Goal: Find specific page/section: Find specific page/section

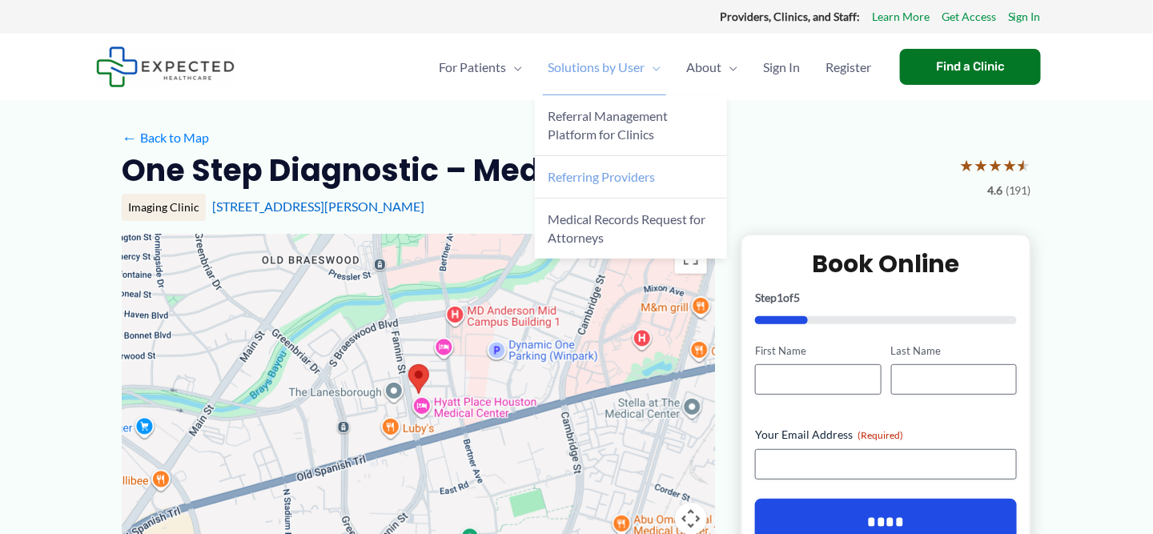
click at [620, 171] on span "Referring Providers" at bounding box center [601, 176] width 107 height 15
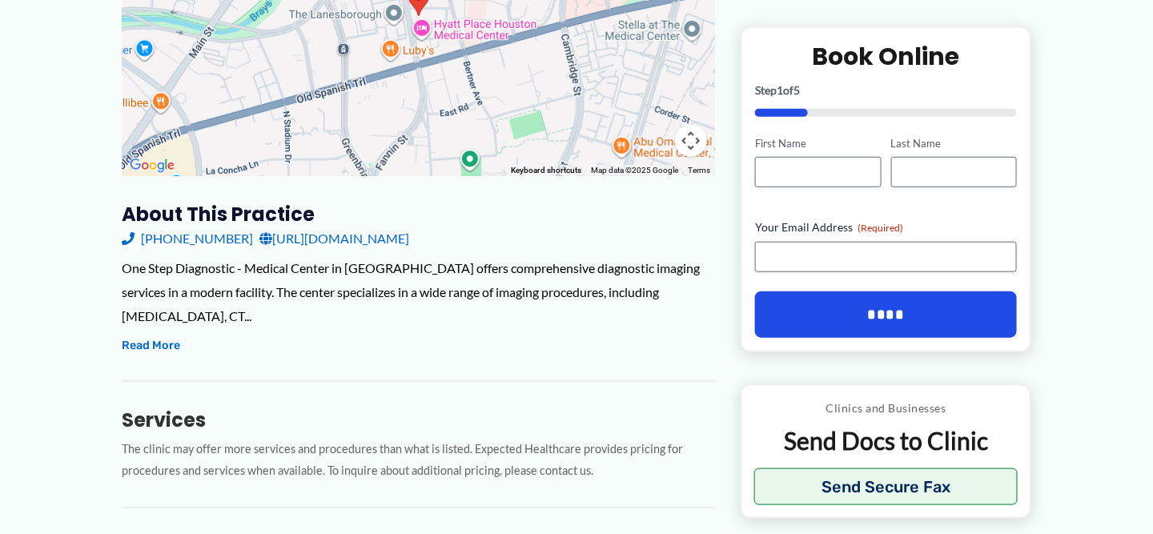
scroll to position [404, 0]
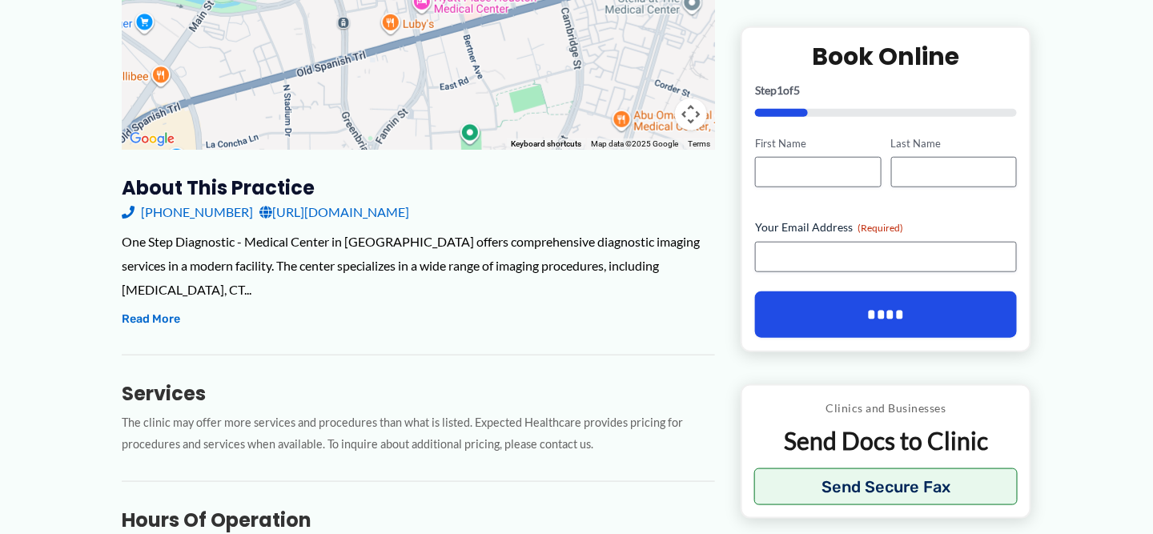
click at [318, 211] on link "[URL][DOMAIN_NAME]" at bounding box center [334, 212] width 150 height 24
